Goal: Task Accomplishment & Management: Manage account settings

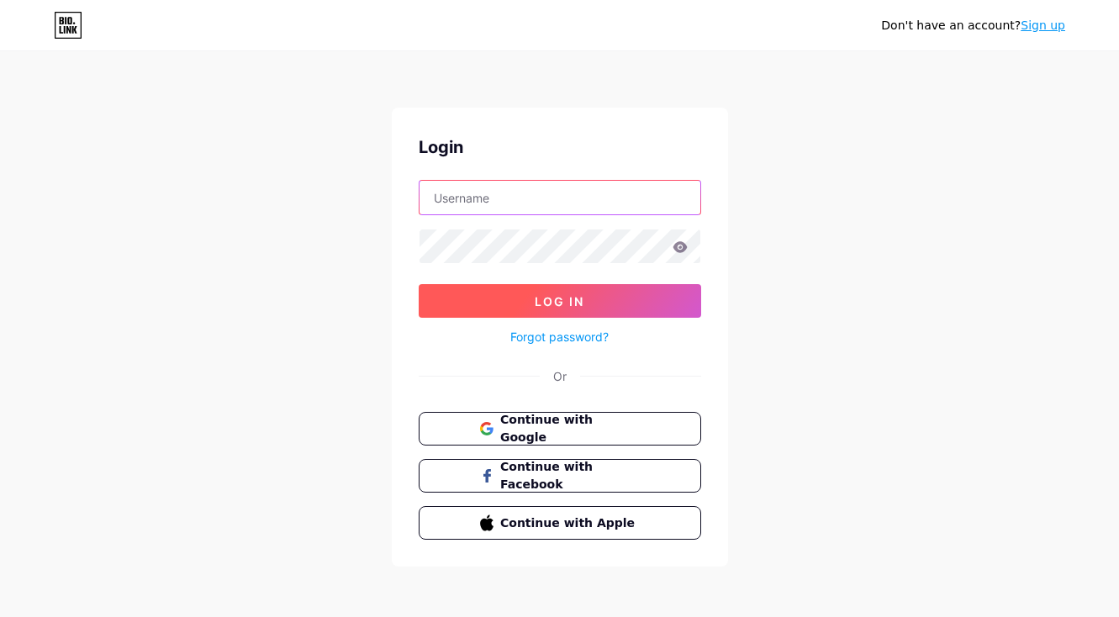
type input "[PERSON_NAME][EMAIL_ADDRESS][DOMAIN_NAME][US_STATE]"
click at [576, 314] on button "Log In" at bounding box center [560, 301] width 282 height 34
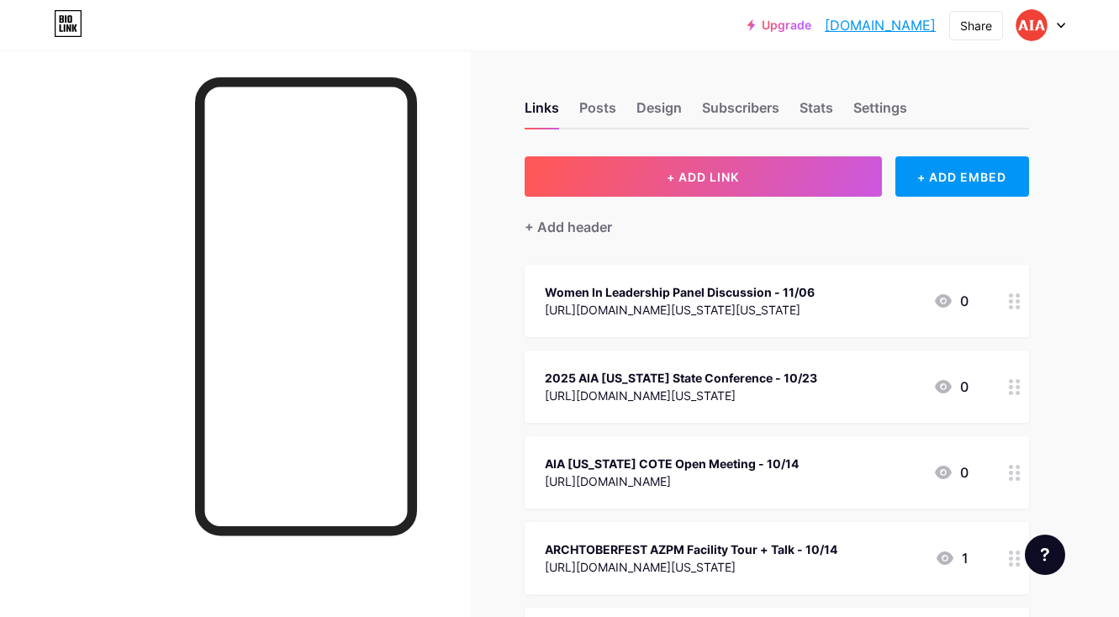
click at [1058, 25] on icon at bounding box center [1061, 26] width 8 height 6
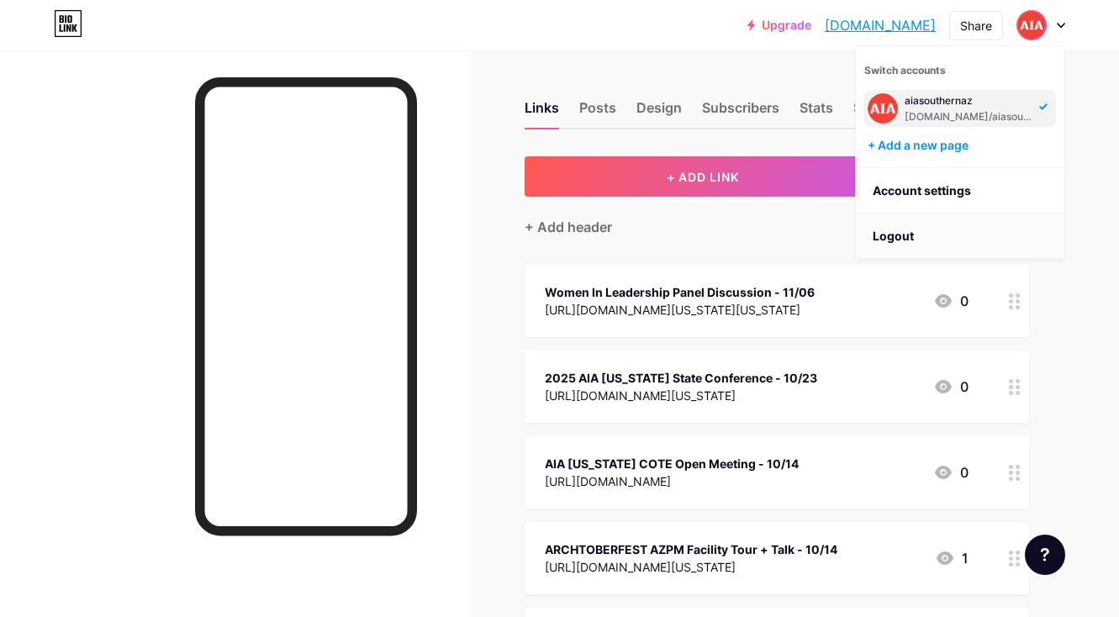
click at [955, 241] on li "Logout" at bounding box center [960, 236] width 208 height 45
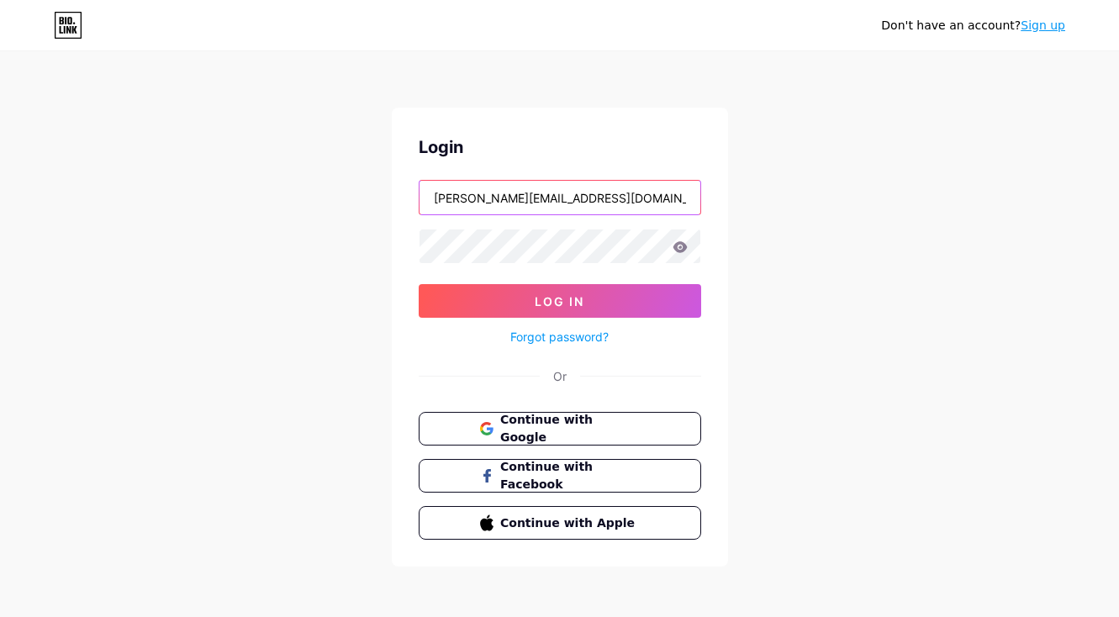
click at [620, 198] on input "[PERSON_NAME][EMAIL_ADDRESS][DOMAIN_NAME][US_STATE]" at bounding box center [559, 198] width 281 height 34
type input "[EMAIL_ADDRESS][DOMAIN_NAME][US_STATE]"
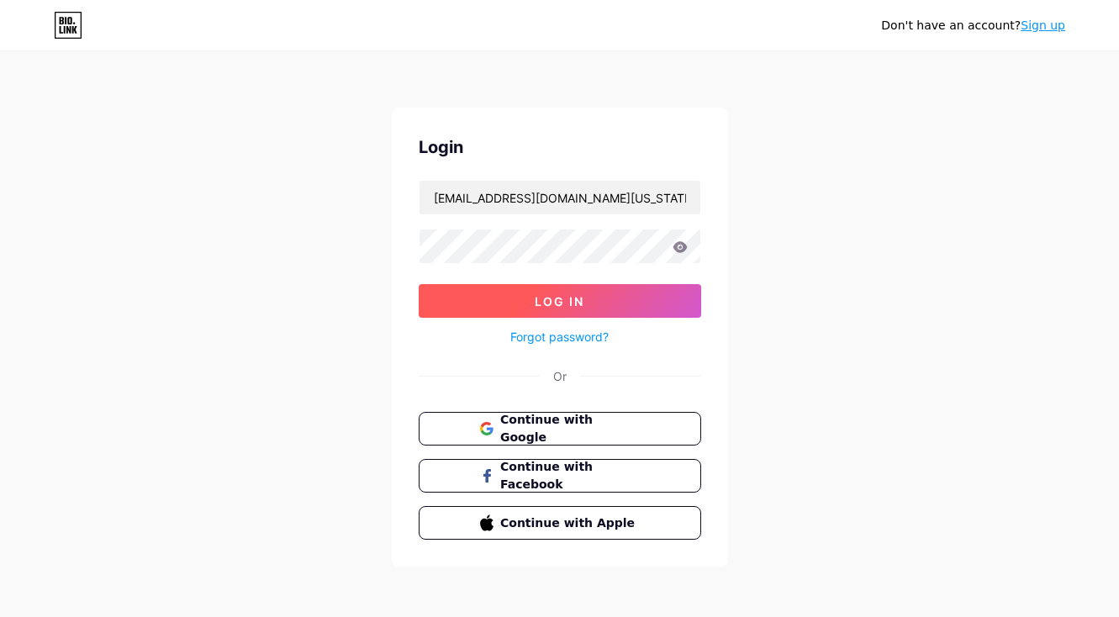
click at [566, 302] on span "Log In" at bounding box center [560, 301] width 50 height 14
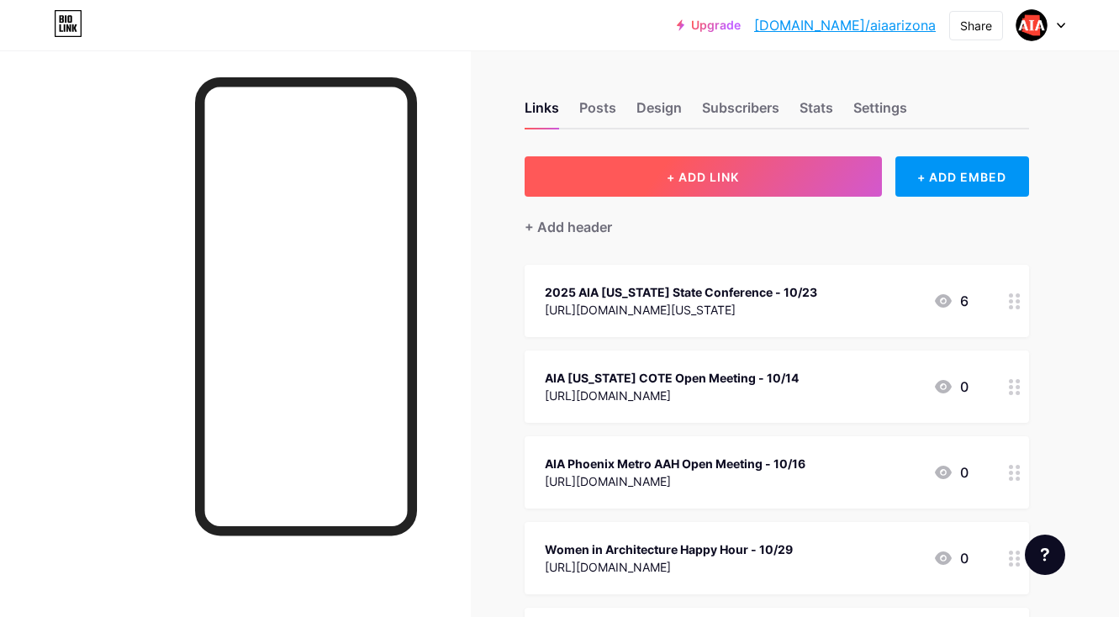
click at [690, 171] on span "+ ADD LINK" at bounding box center [703, 177] width 72 height 14
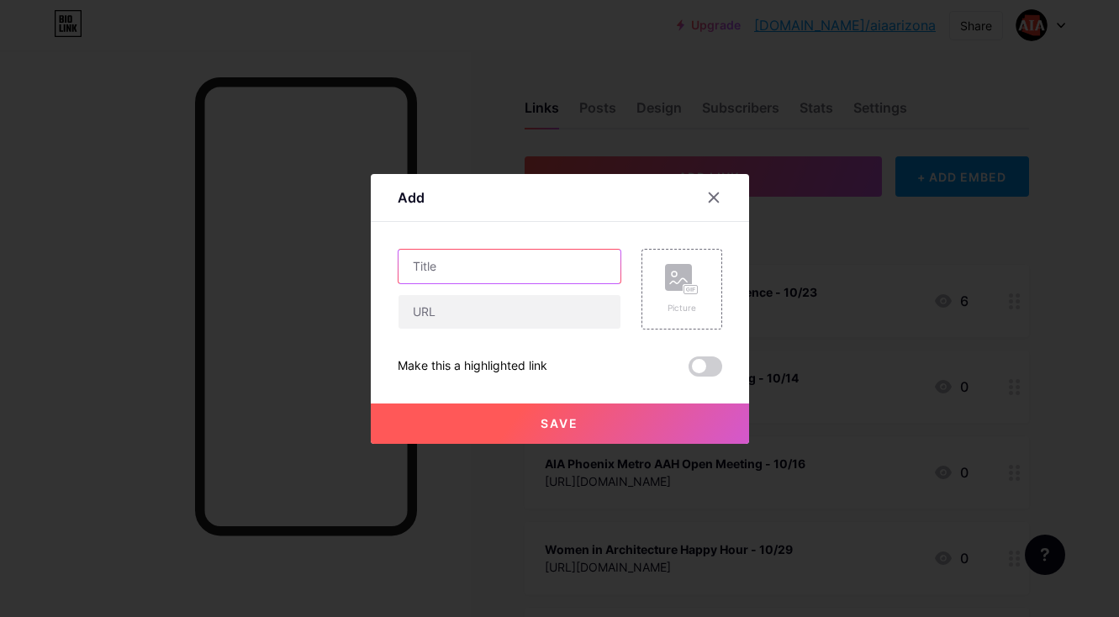
click at [500, 273] on input "text" at bounding box center [509, 267] width 222 height 34
type input "AIA10 Conversation Series Part 2 - 11/5"
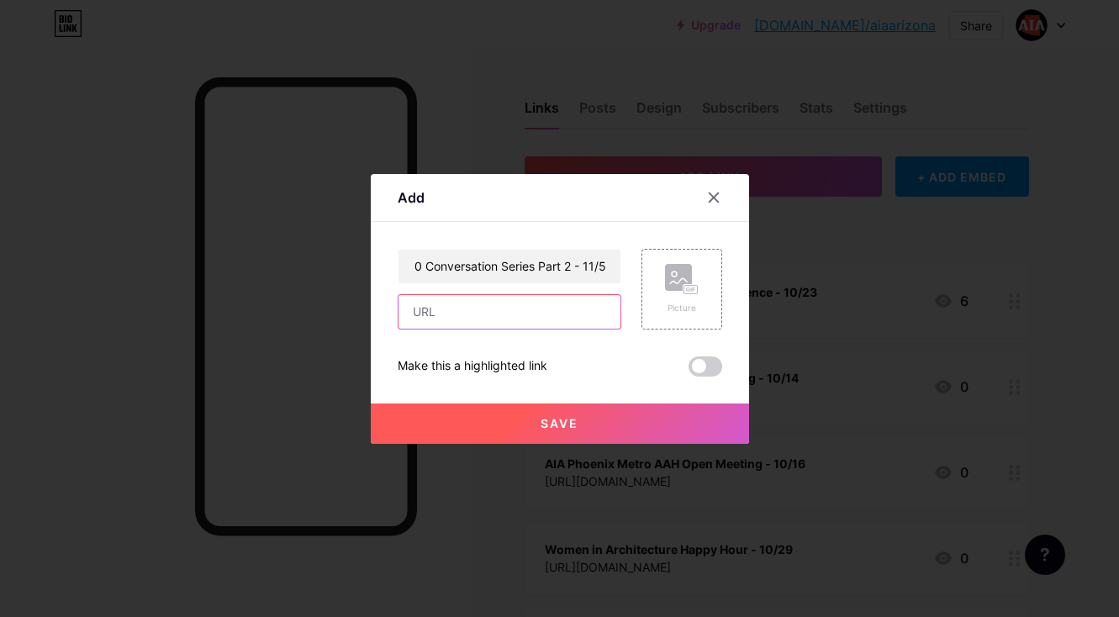
click at [479, 313] on input "text" at bounding box center [509, 312] width 222 height 34
paste input "[URL][DOMAIN_NAME]"
type input "[URL][DOMAIN_NAME]"
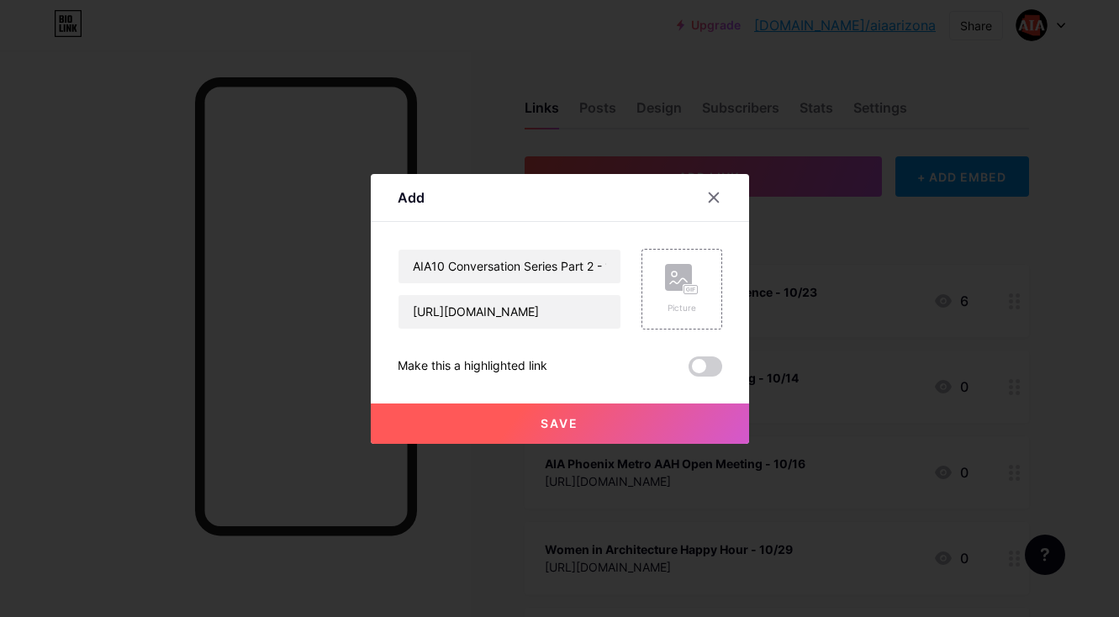
scroll to position [0, 0]
click at [497, 414] on button "Save" at bounding box center [560, 423] width 378 height 40
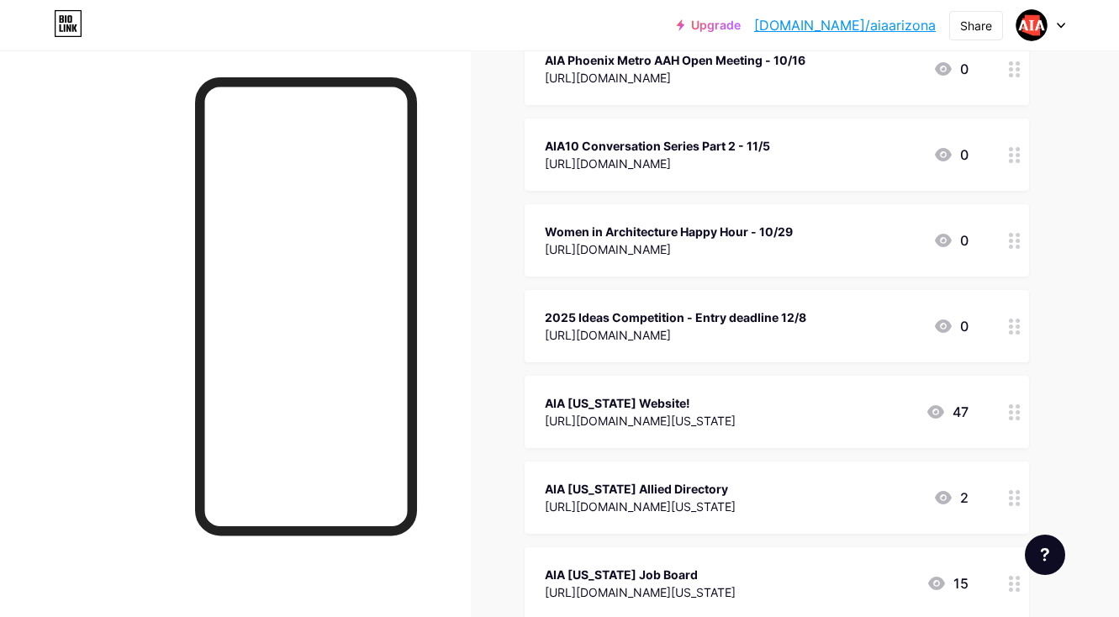
scroll to position [400, 0]
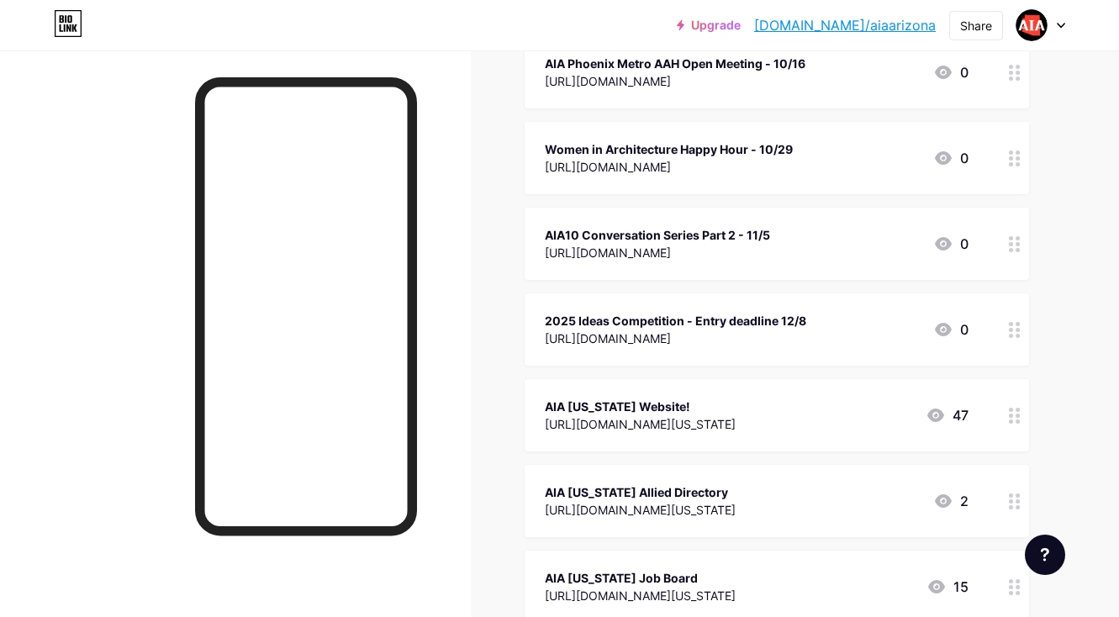
click at [770, 247] on div "[URL][DOMAIN_NAME]" at bounding box center [657, 253] width 225 height 18
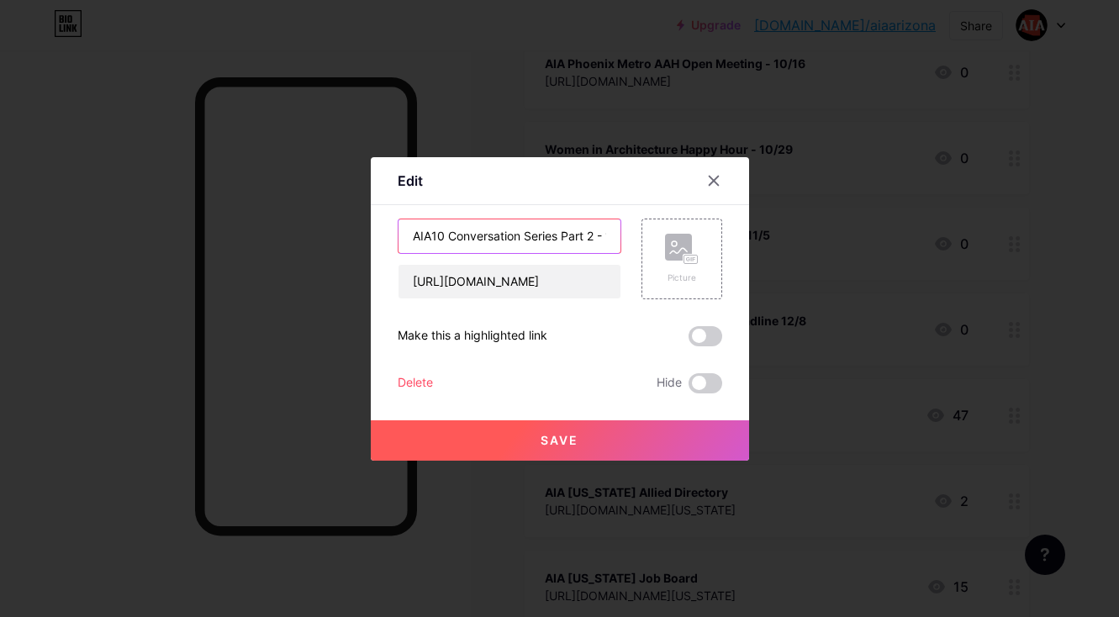
click at [412, 236] on input "AIA10 Conversation Series Part 2 - 11/5" at bounding box center [509, 236] width 222 height 34
type input "AIA Phoenix Metro AIA10 Conversation Series Part 2 - 11/5"
click at [551, 446] on span "Save" at bounding box center [559, 440] width 38 height 14
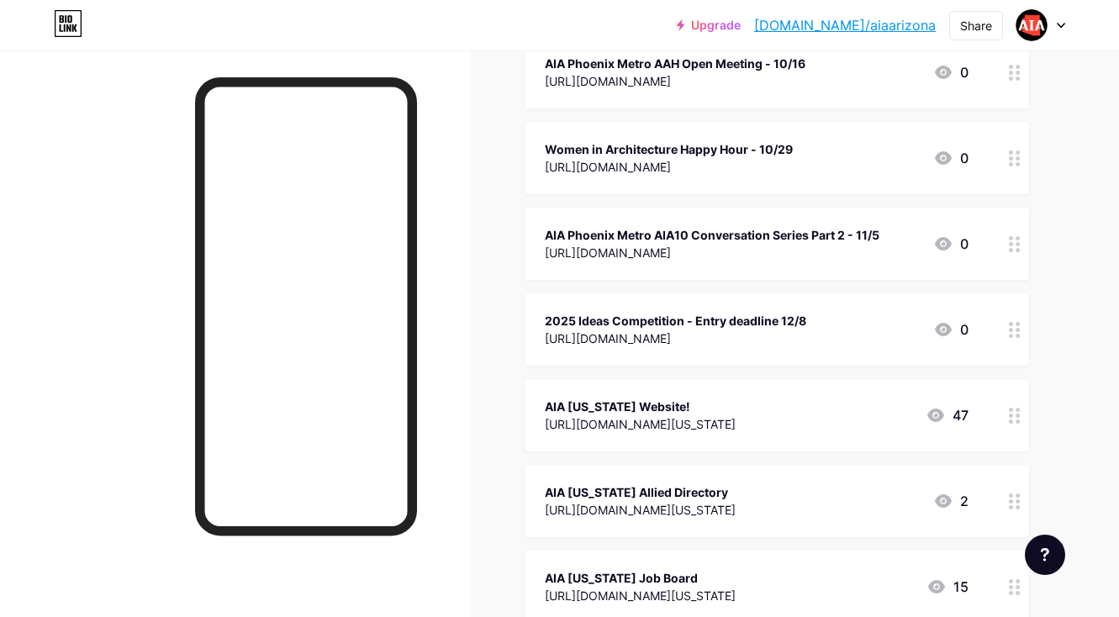
click at [1059, 18] on div at bounding box center [1040, 25] width 49 height 30
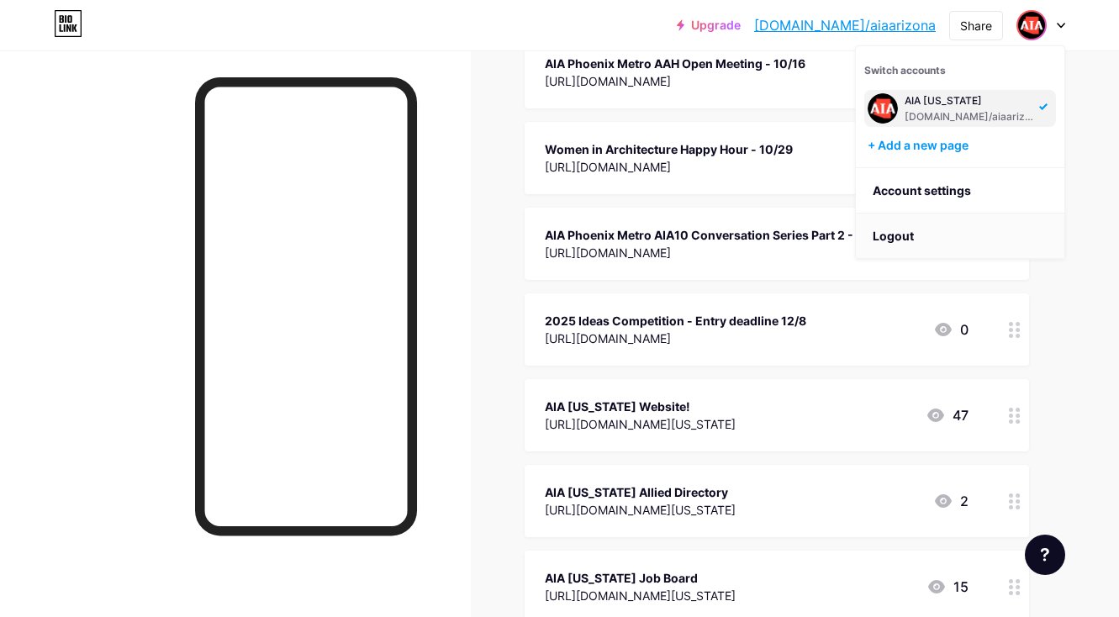
click at [928, 233] on li "Logout" at bounding box center [960, 236] width 208 height 45
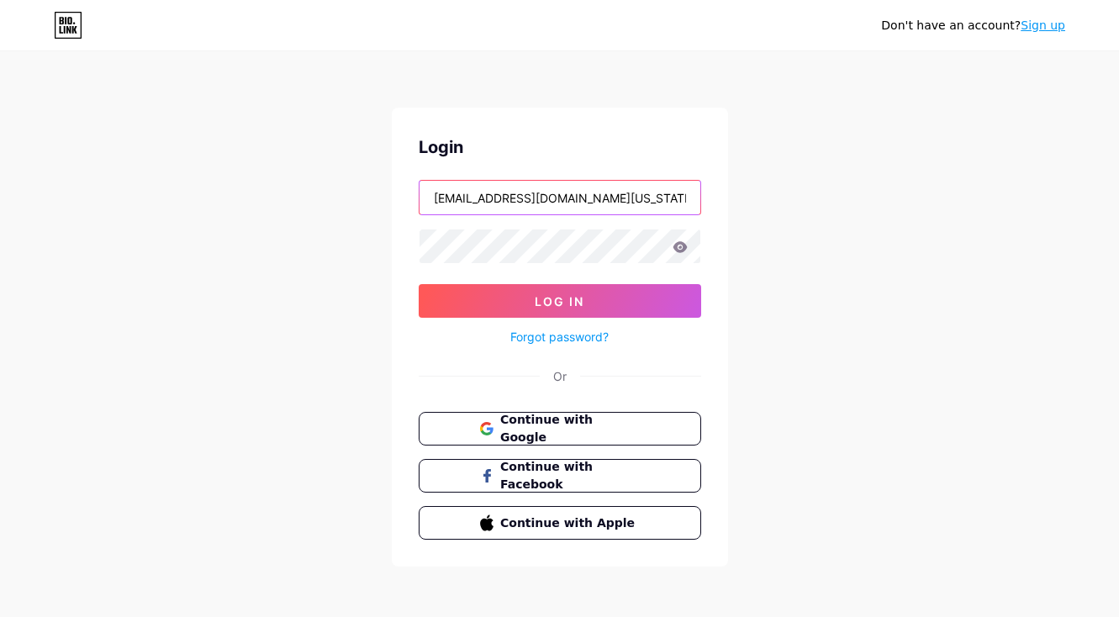
click at [651, 193] on input "[EMAIL_ADDRESS][DOMAIN_NAME][US_STATE]" at bounding box center [559, 198] width 281 height 34
type input "[PERSON_NAME][EMAIL_ADDRESS][DOMAIN_NAME][US_STATE]"
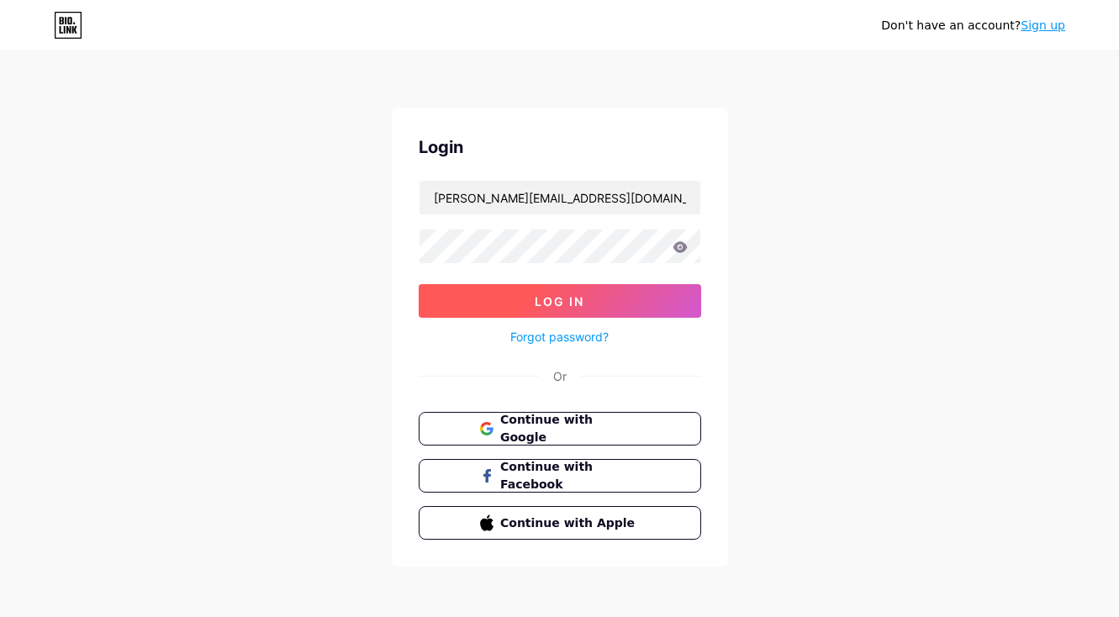
click at [581, 296] on span "Log In" at bounding box center [560, 301] width 50 height 14
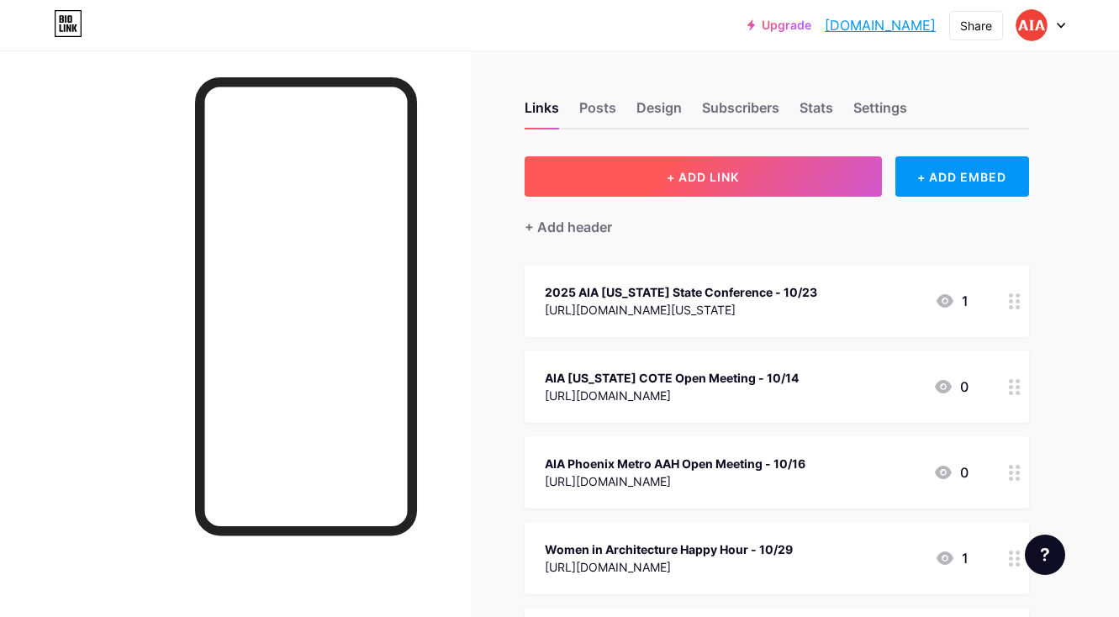
click at [706, 175] on span "+ ADD LINK" at bounding box center [703, 177] width 72 height 14
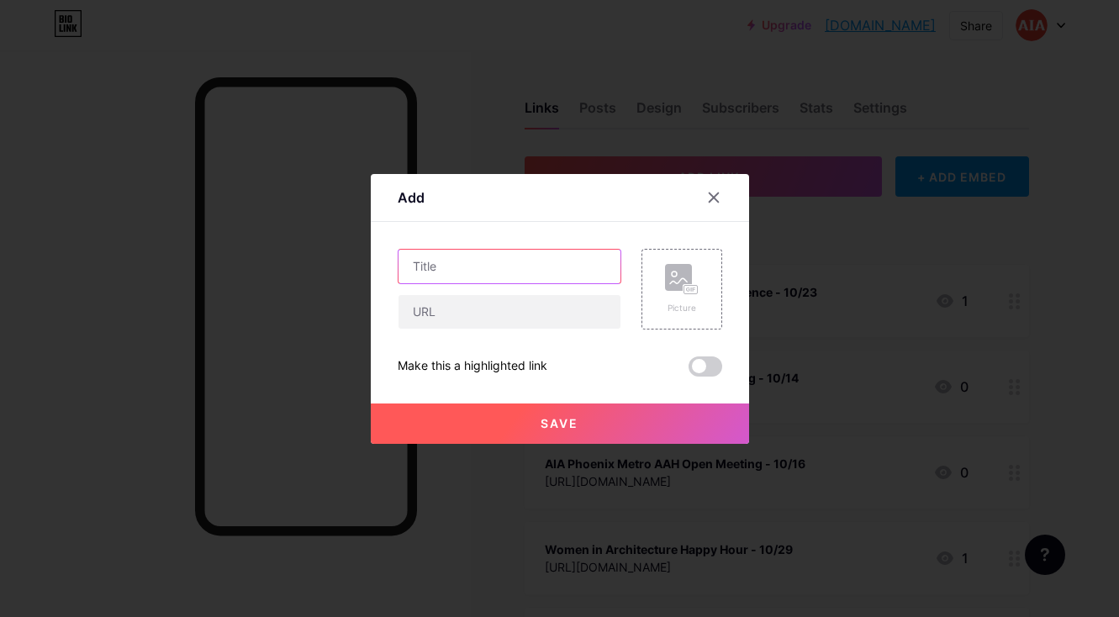
click at [536, 271] on input "text" at bounding box center [509, 267] width 222 height 34
type input "AIA Phoenix Metro AIA10 Conversation Series Part 2 - 11/5"
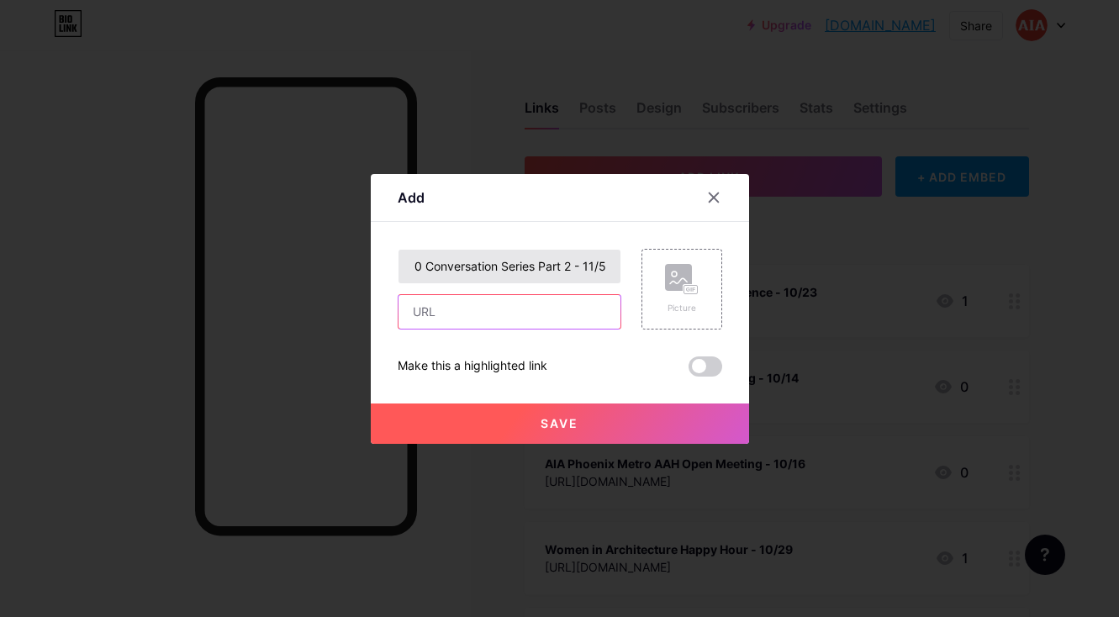
scroll to position [0, 0]
paste input "[URL][DOMAIN_NAME]"
type input "[URL][DOMAIN_NAME]"
click at [563, 429] on span "Save" at bounding box center [559, 423] width 38 height 14
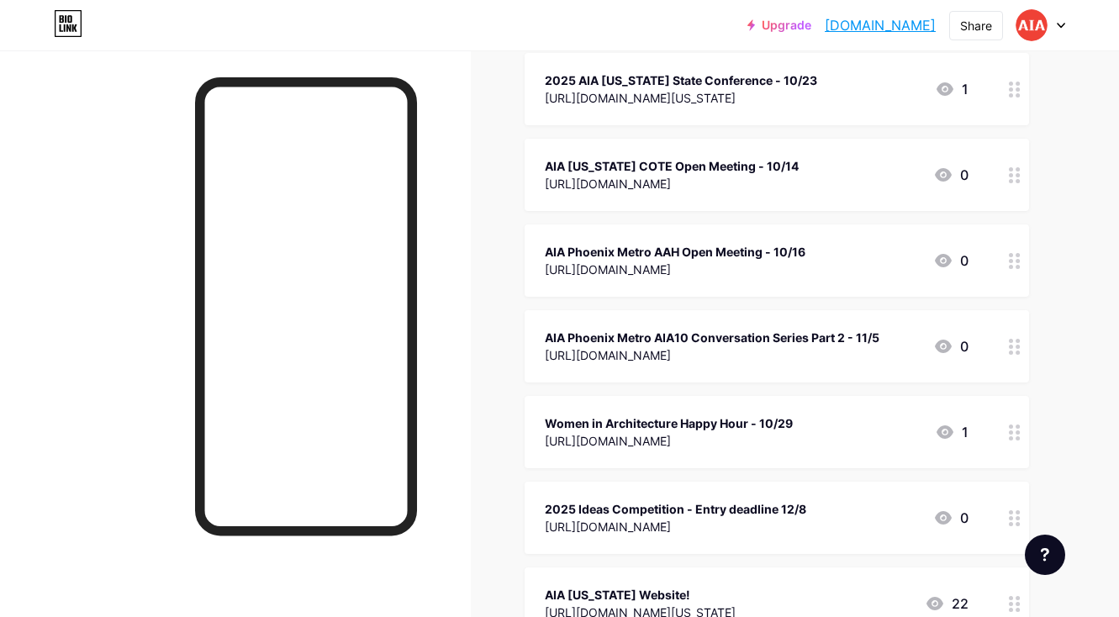
scroll to position [250, 0]
